Goal: Information Seeking & Learning: Learn about a topic

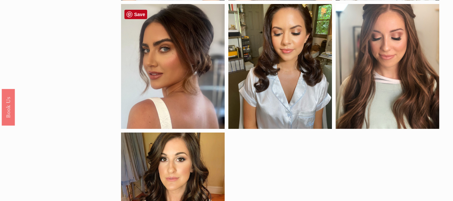
scroll to position [328, 0]
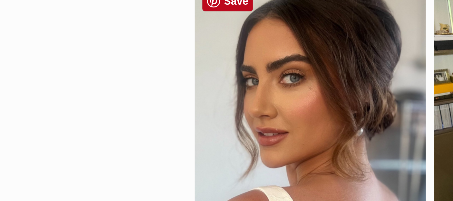
drag, startPoint x: 174, startPoint y: 50, endPoint x: 131, endPoint y: 48, distance: 43.0
click at [131, 48] on div at bounding box center [173, 67] width 104 height 125
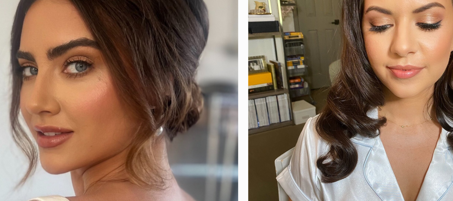
drag, startPoint x: 293, startPoint y: 60, endPoint x: 251, endPoint y: 69, distance: 43.9
click at [251, 69] on div at bounding box center [280, 67] width 104 height 125
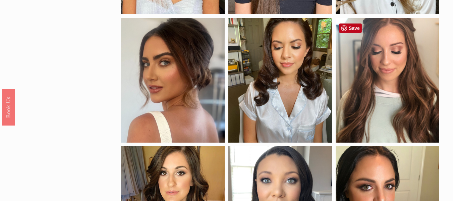
scroll to position [315, 0]
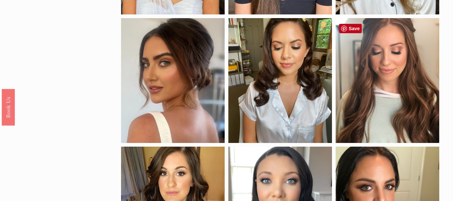
click at [400, 50] on div at bounding box center [388, 80] width 104 height 125
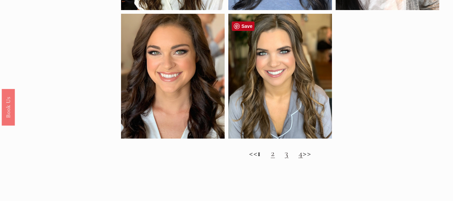
scroll to position [577, 0]
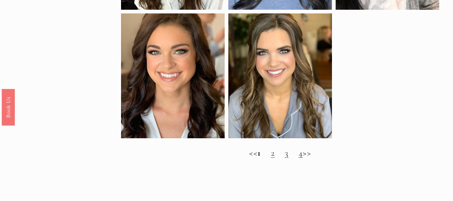
click at [274, 164] on div "<< 1 2 3 4 >>" at bounding box center [280, 153] width 319 height 22
click at [273, 158] on link "2" at bounding box center [273, 152] width 4 height 11
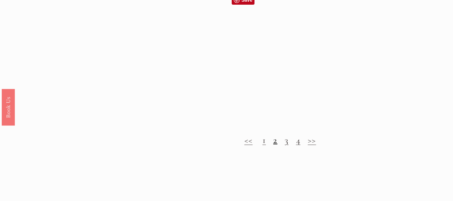
scroll to position [590, 0]
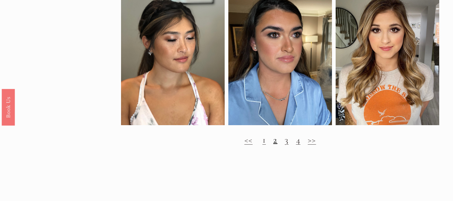
click at [288, 145] on link "3" at bounding box center [287, 139] width 4 height 11
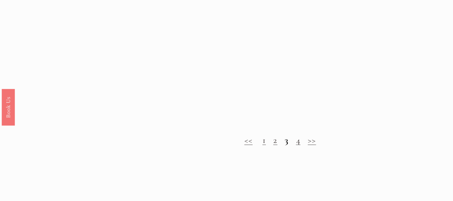
scroll to position [577, 0]
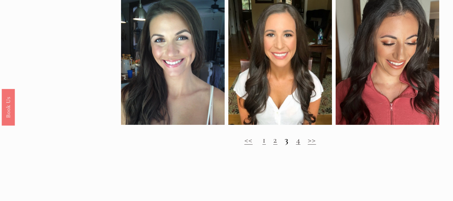
click at [298, 145] on link "4" at bounding box center [298, 139] width 4 height 11
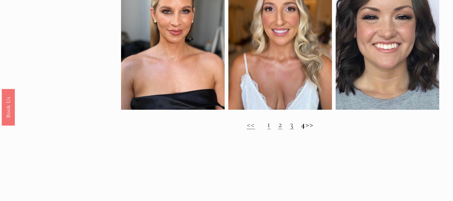
scroll to position [361, 0]
